Goal: Download file/media

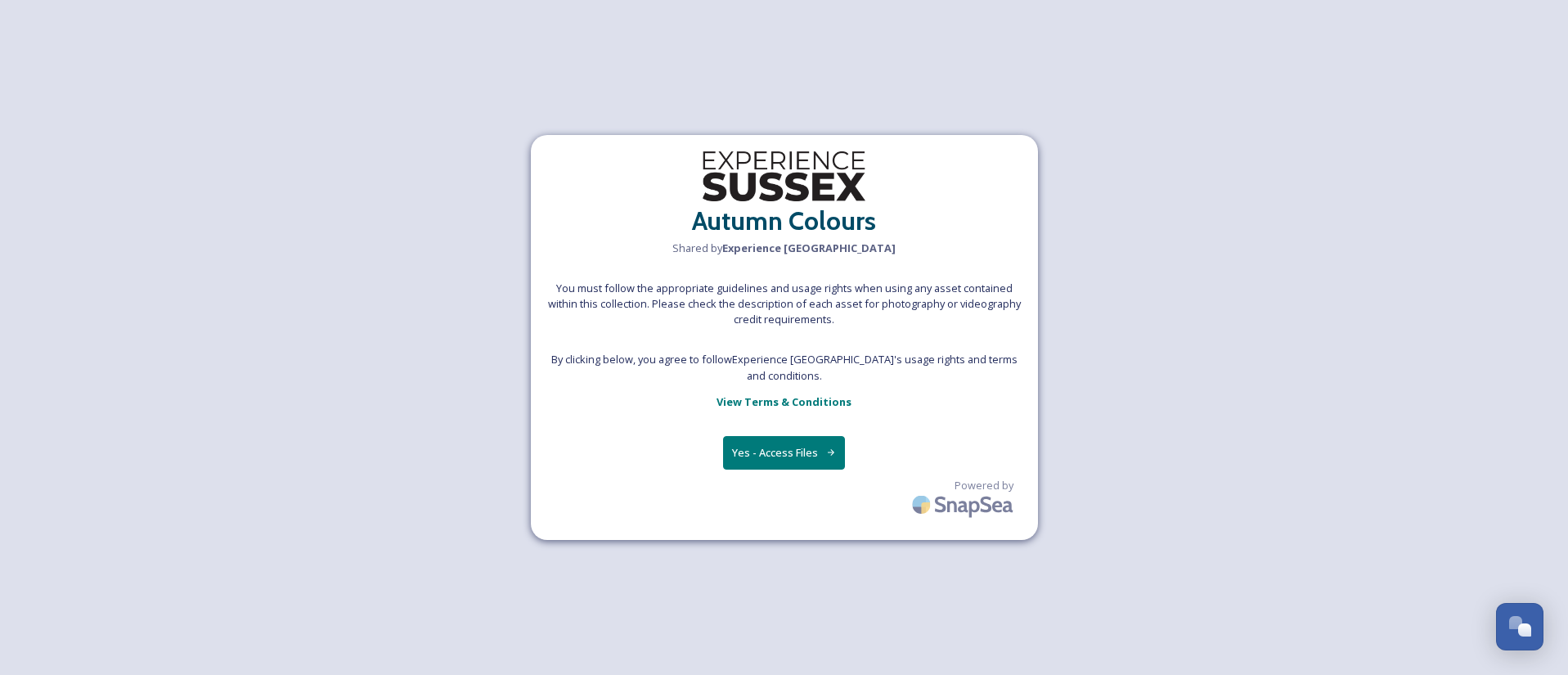
click at [958, 67] on div "Autumn Colours Shared by Experience Sussex You must follow the appropriate guid…" at bounding box center [784, 337] width 1568 height 675
click at [789, 444] on button "Yes - Access Files" at bounding box center [784, 453] width 123 height 33
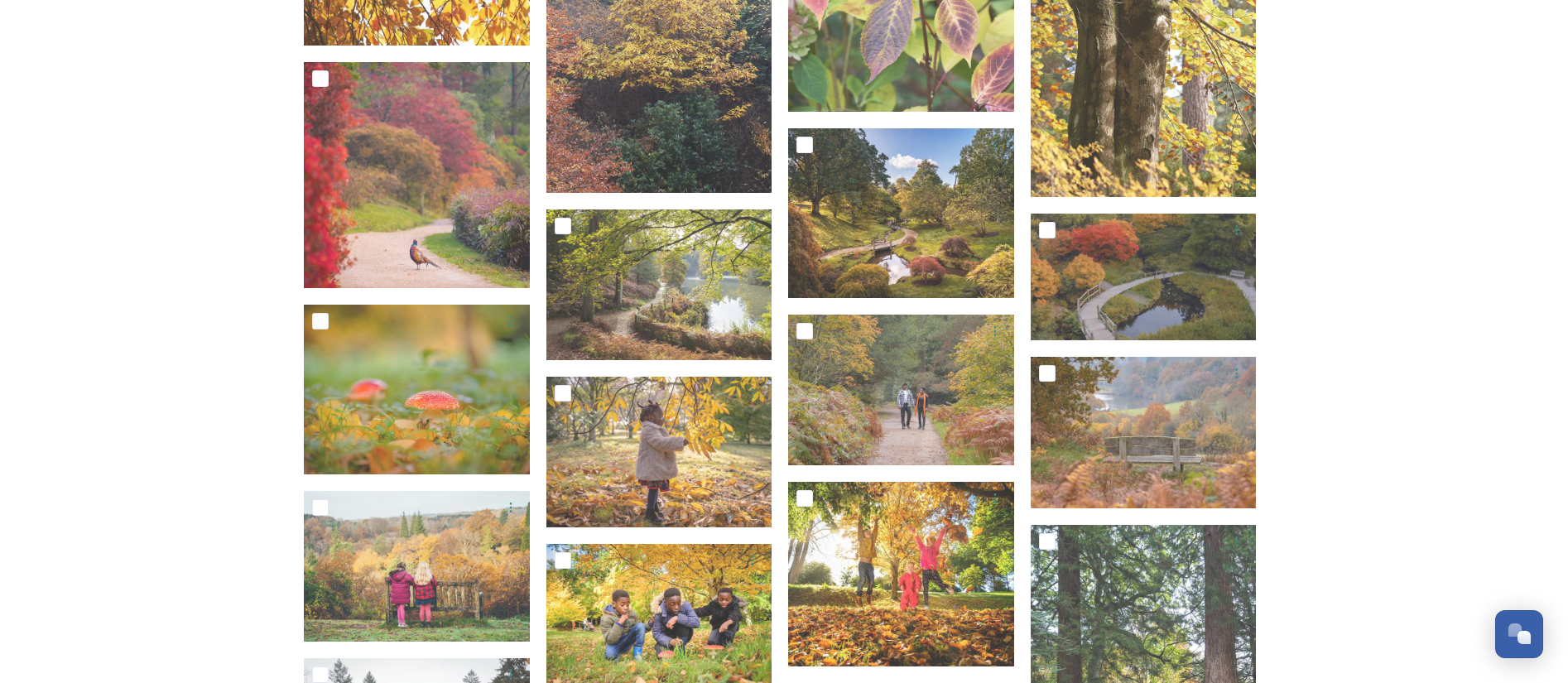
scroll to position [2607, 0]
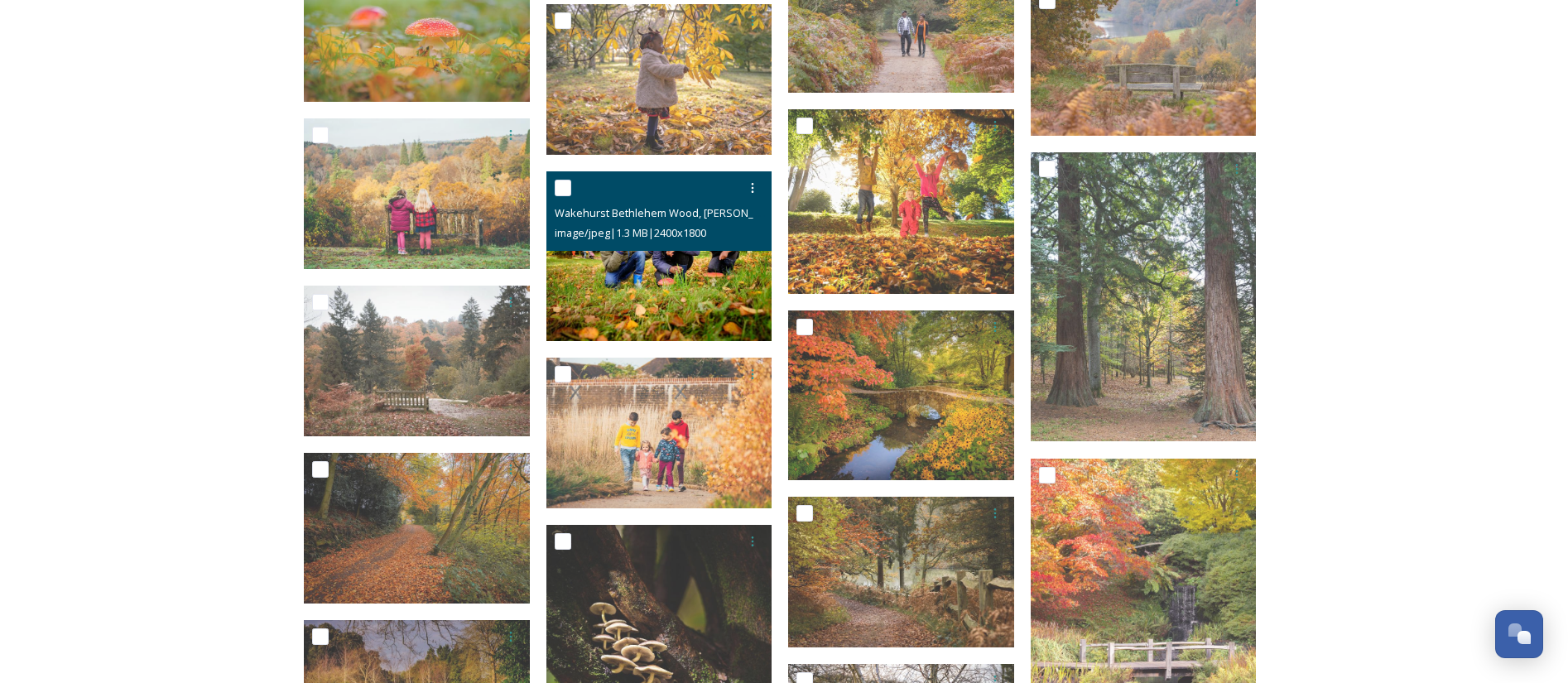
click at [560, 186] on input "checkbox" at bounding box center [563, 188] width 17 height 17
checkbox input "true"
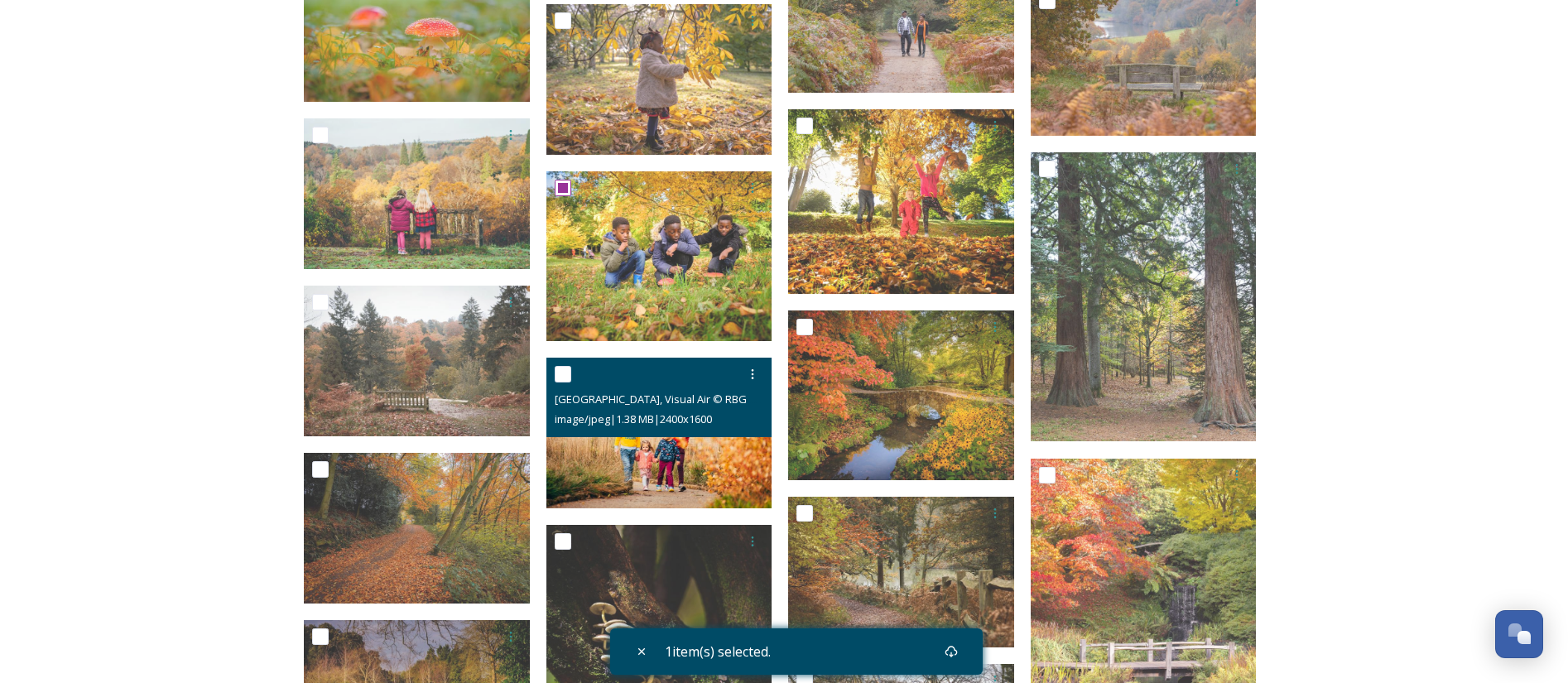
click at [567, 371] on input "checkbox" at bounding box center [563, 374] width 17 height 17
checkbox input "true"
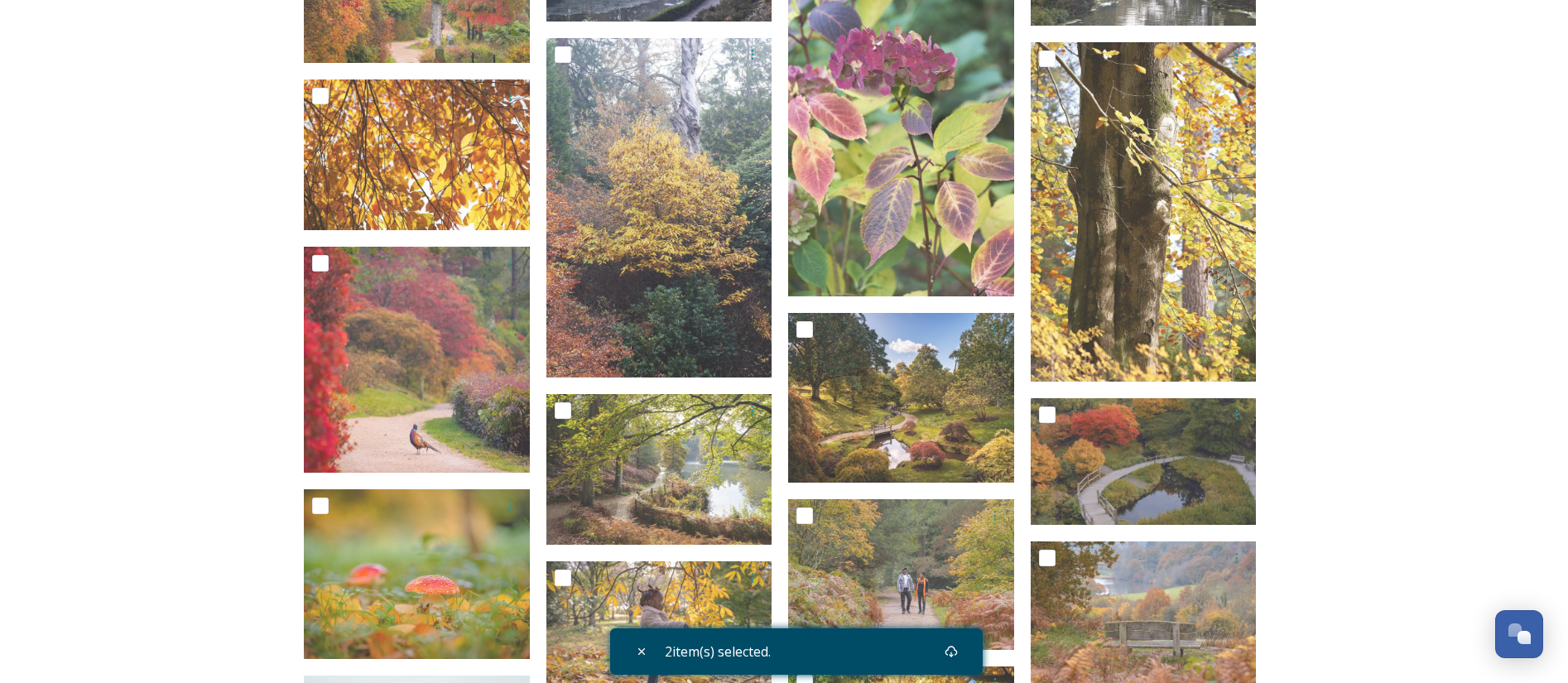
scroll to position [1995, 0]
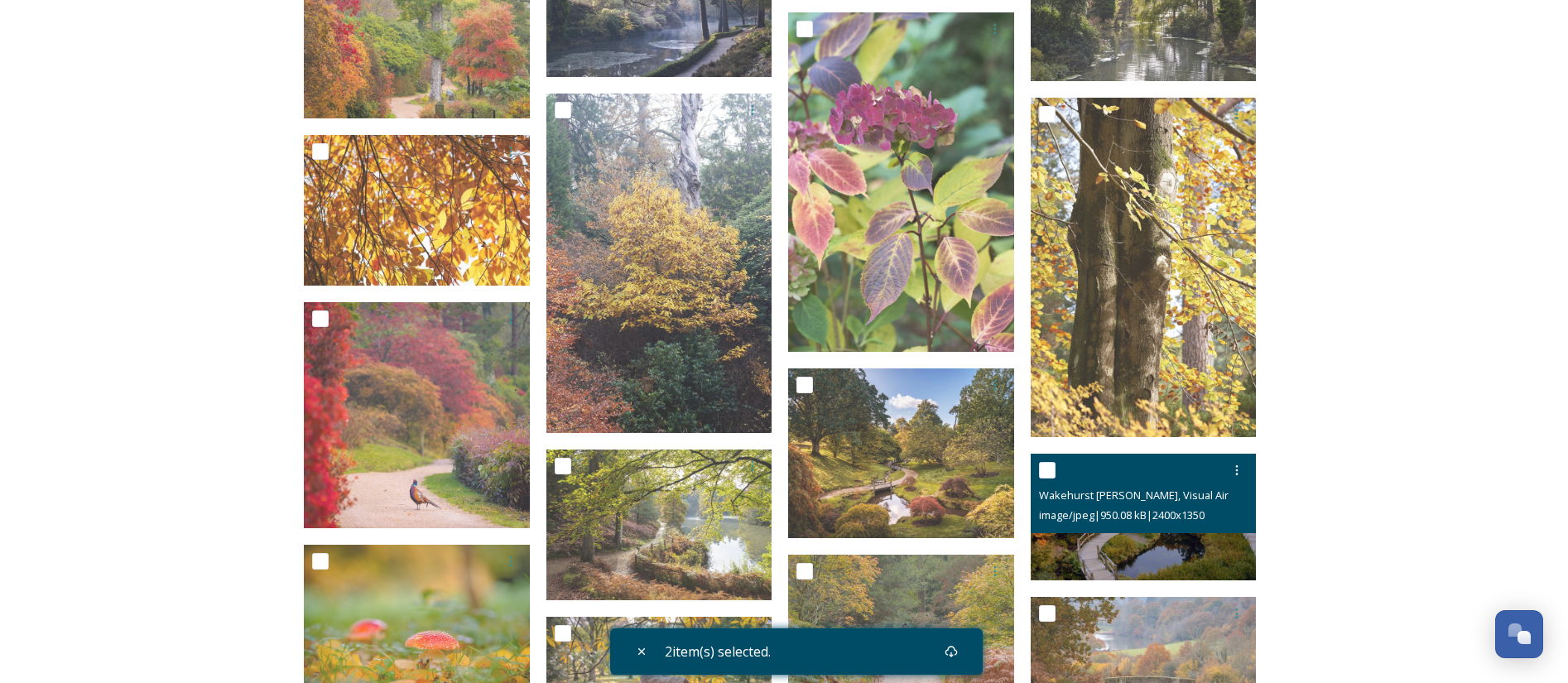
click at [1048, 464] on input "checkbox" at bounding box center [1048, 470] width 17 height 17
checkbox input "true"
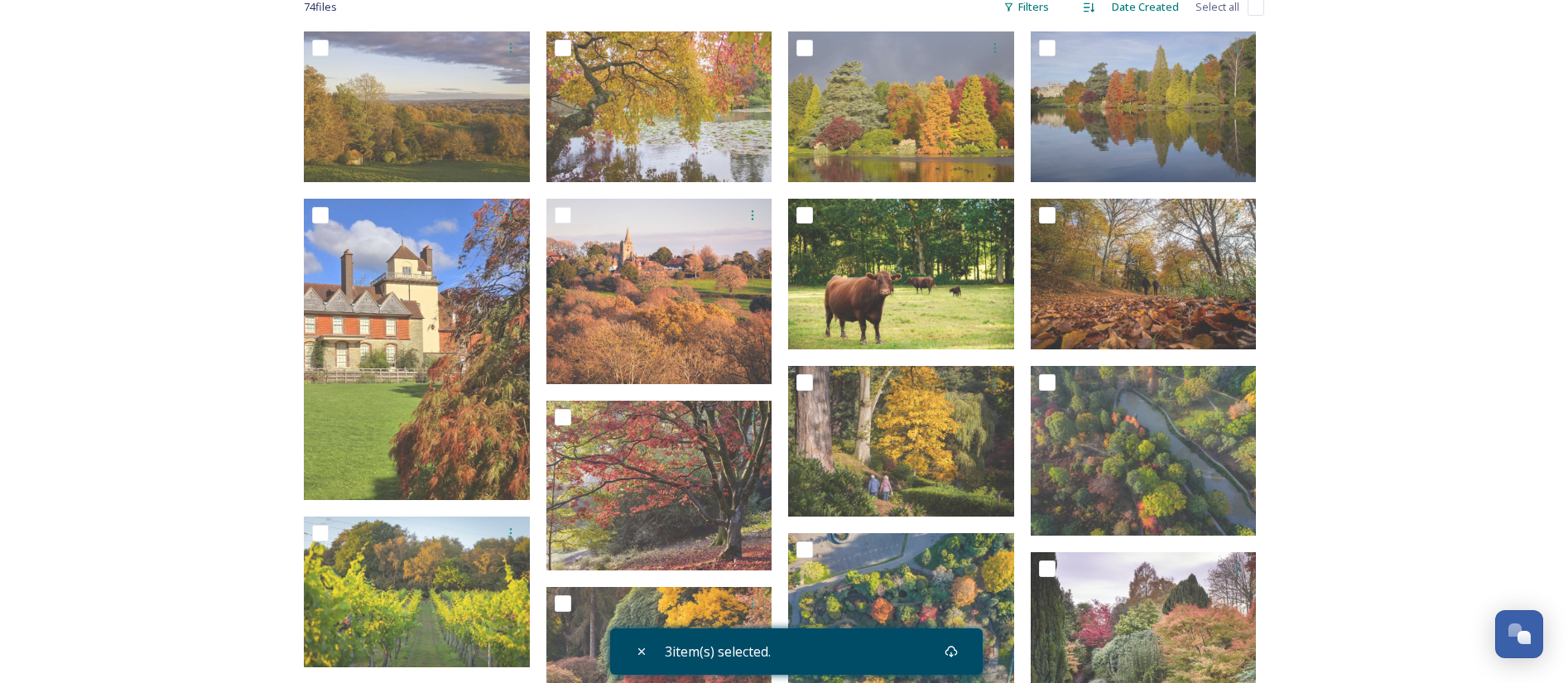
scroll to position [132, 0]
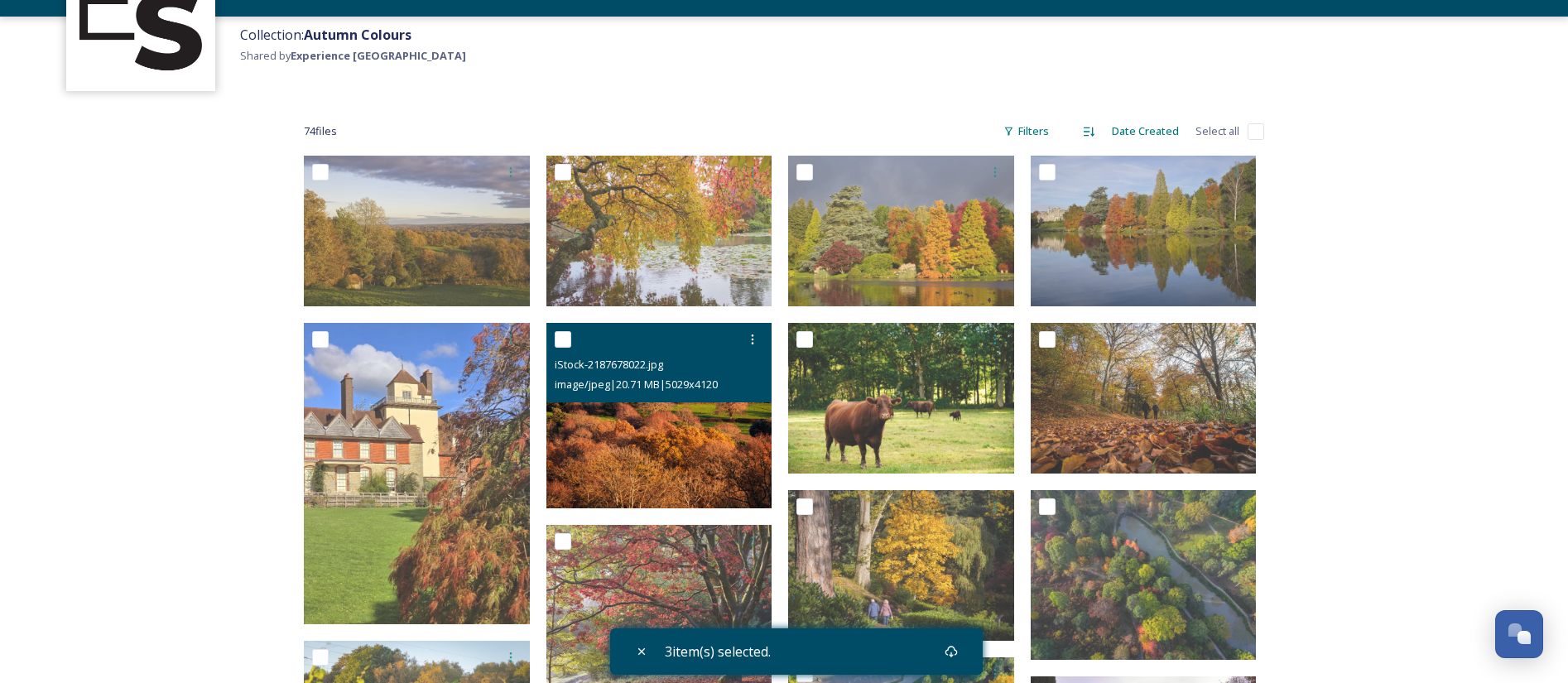
click at [563, 340] on input "checkbox" at bounding box center [563, 339] width 17 height 17
checkbox input "true"
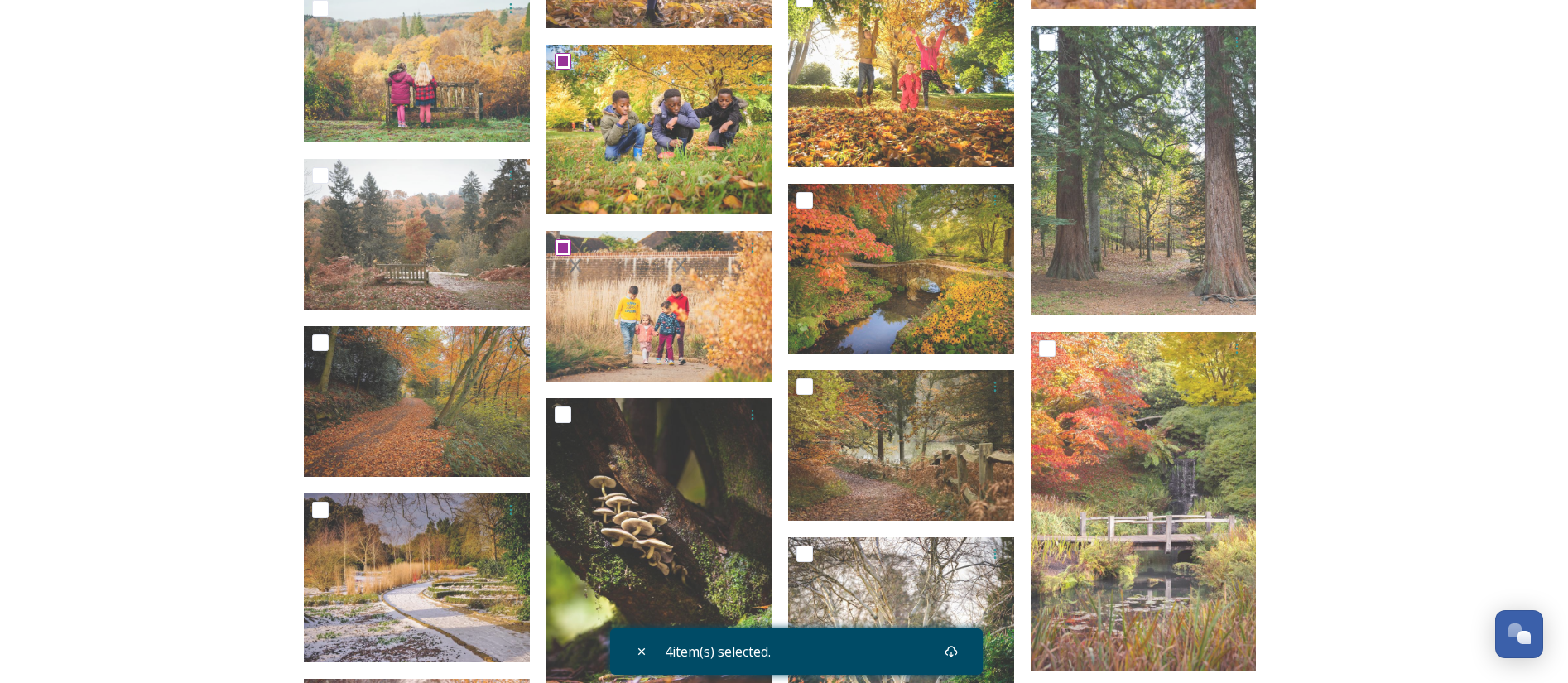
scroll to position [2739, 0]
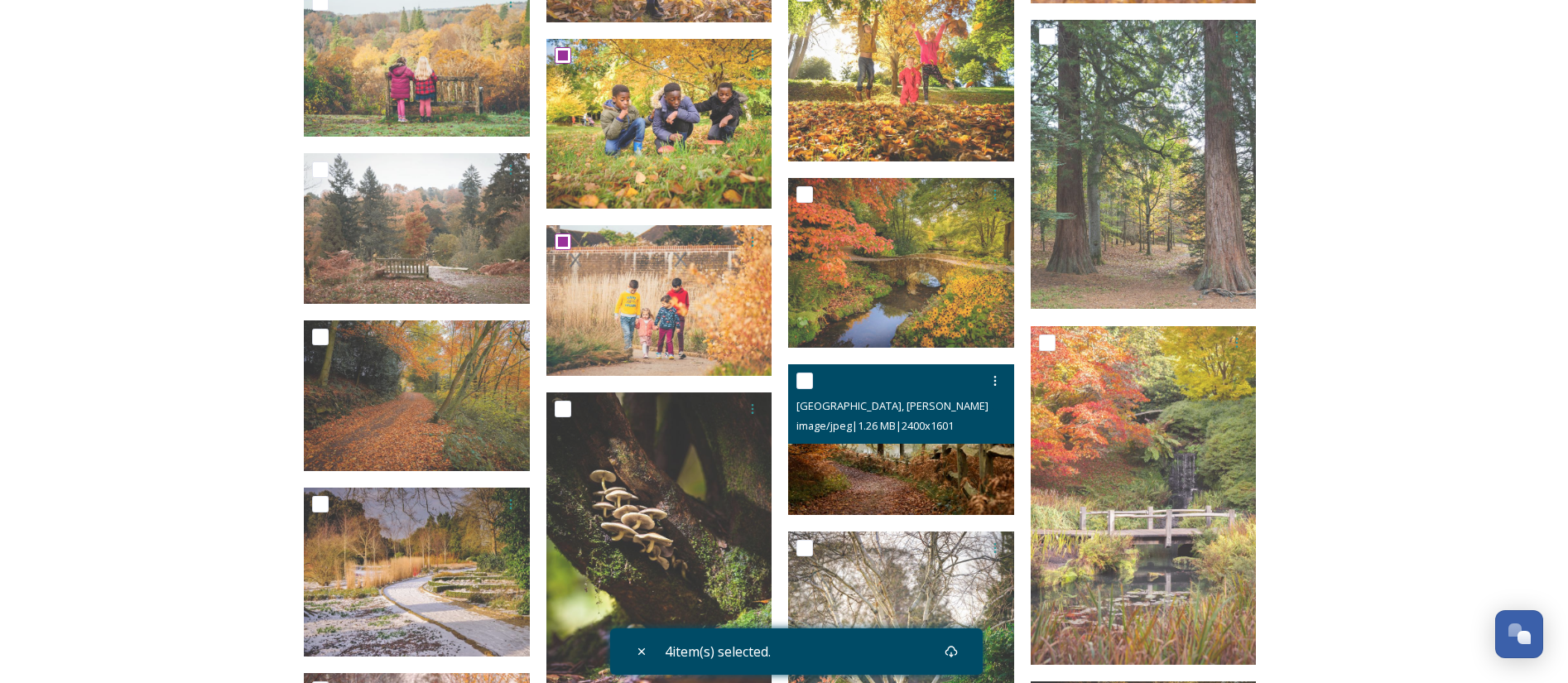
click at [805, 381] on input "checkbox" at bounding box center [805, 381] width 17 height 17
checkbox input "true"
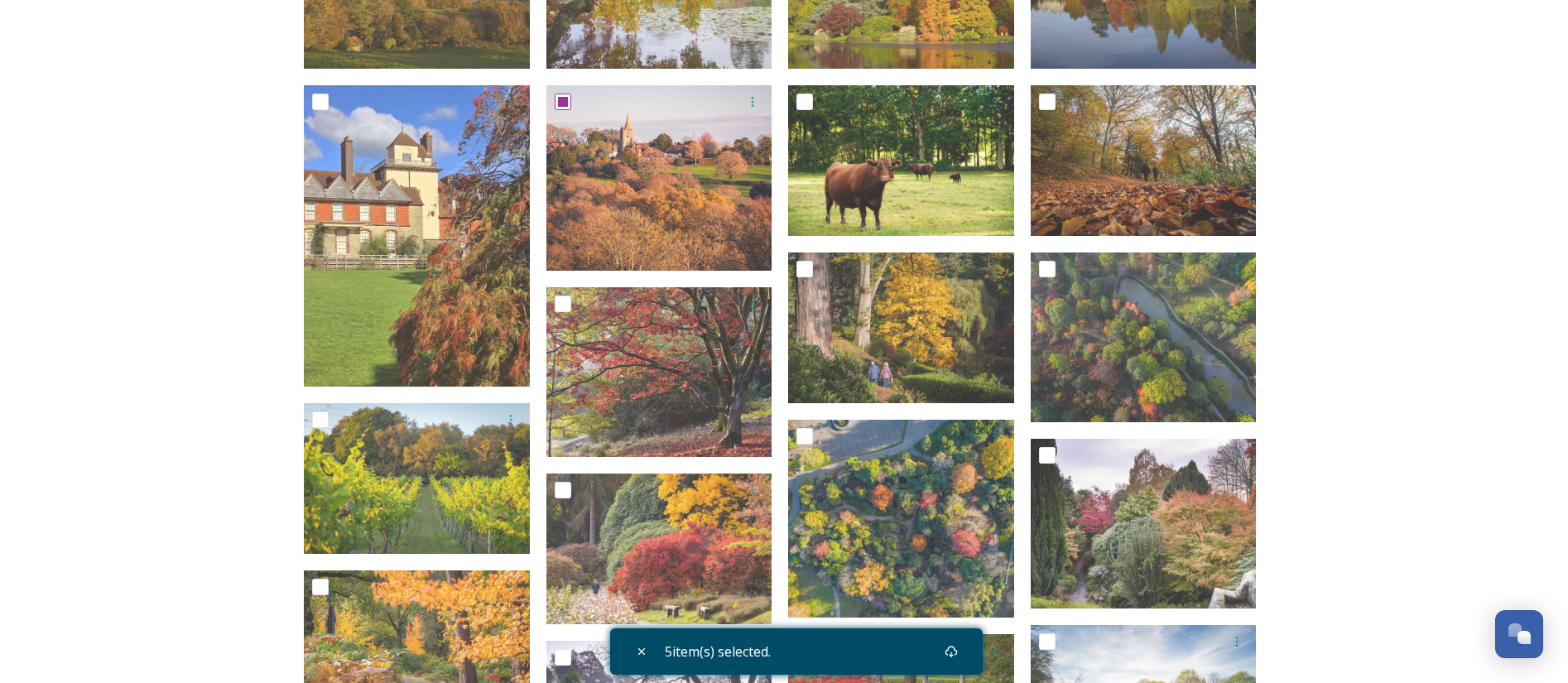
scroll to position [505, 0]
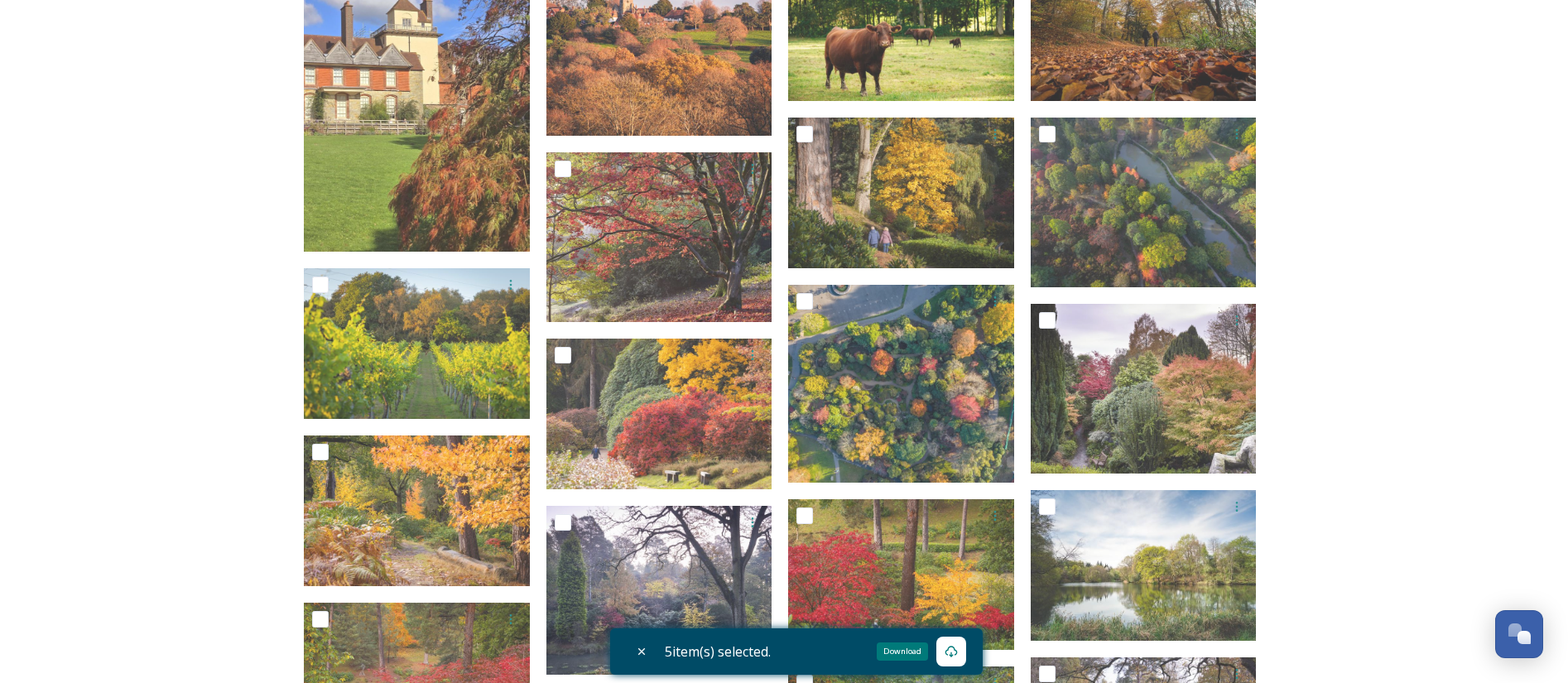
click at [956, 652] on icon at bounding box center [951, 651] width 12 height 11
